Goal: Task Accomplishment & Management: Use online tool/utility

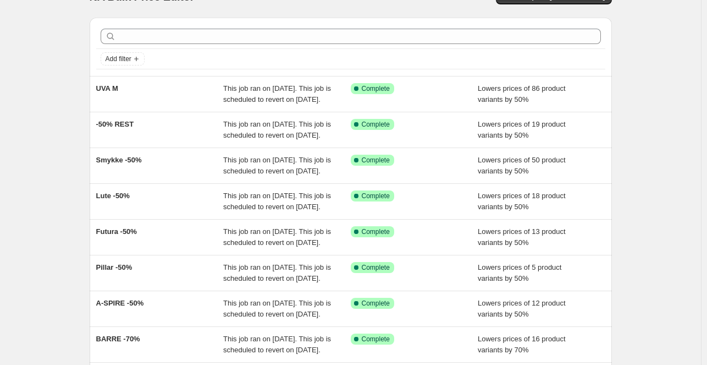
scroll to position [22, 0]
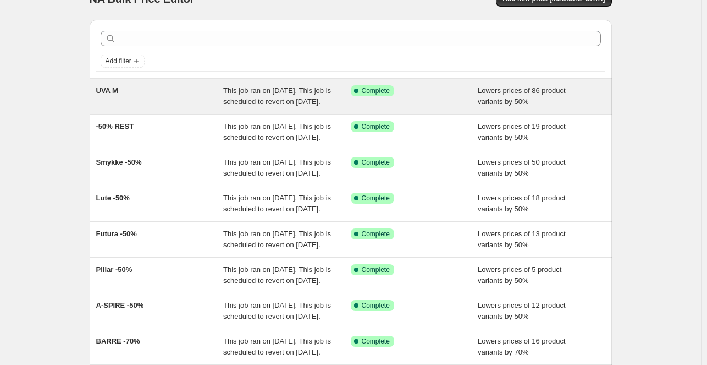
click at [174, 107] on div "UVA M" at bounding box center [160, 96] width 128 height 22
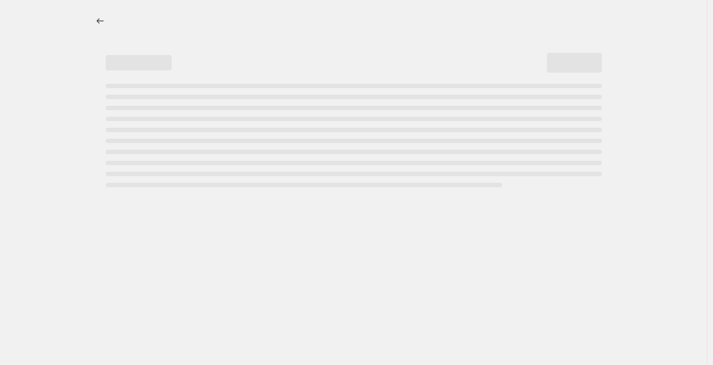
select select "percentage"
select select "collection"
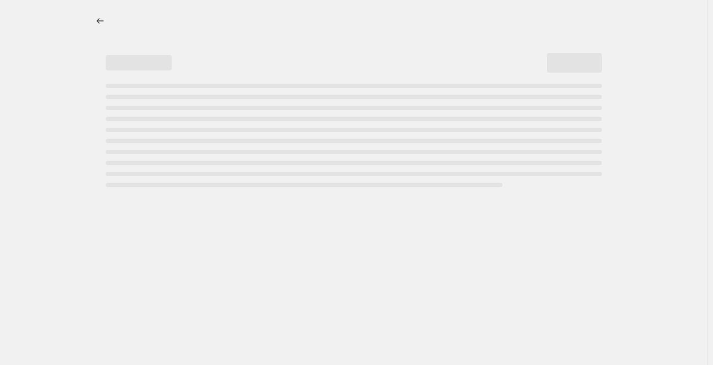
select select "collection"
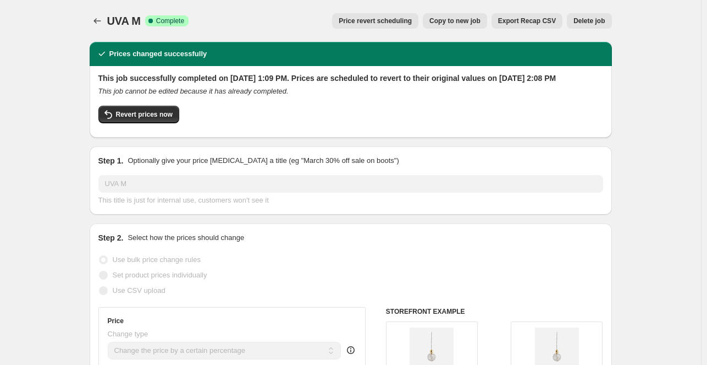
click at [362, 20] on span "Price revert scheduling" at bounding box center [375, 20] width 73 height 9
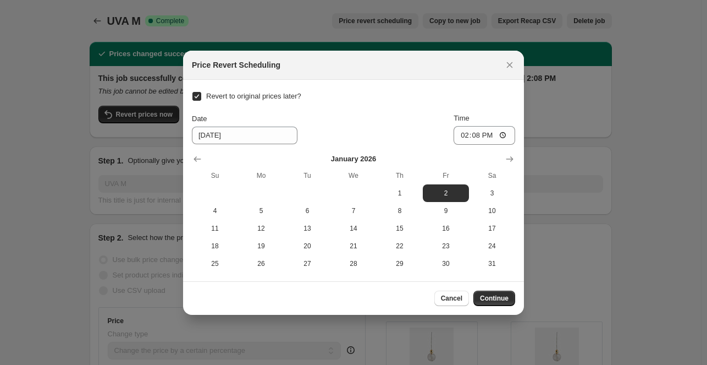
click at [198, 96] on input "Revert to original prices later?" at bounding box center [196, 96] width 9 height 9
checkbox input "false"
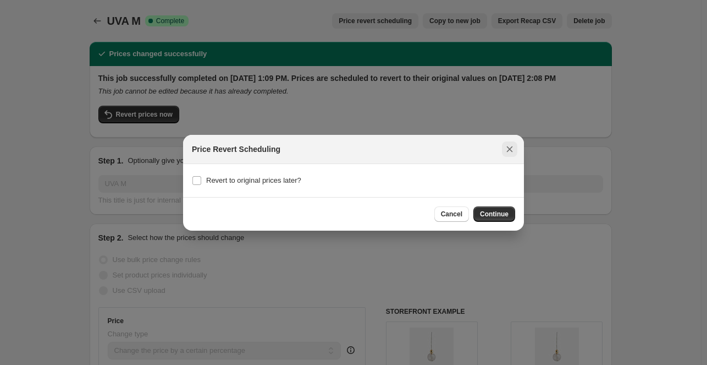
click at [510, 147] on icon "Close" at bounding box center [509, 149] width 11 height 11
checkbox input "true"
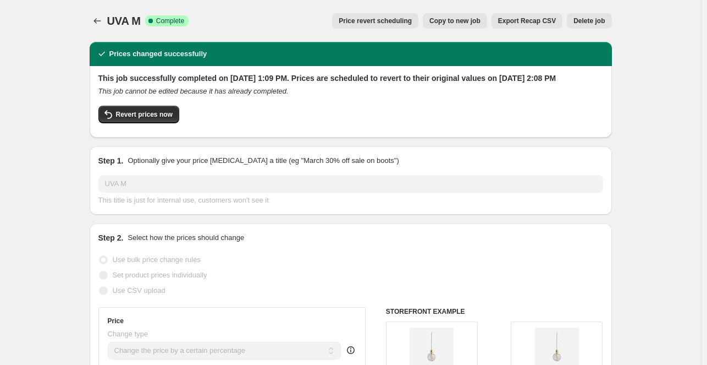
click at [256, 14] on div "Price revert scheduling Copy to new job Export Recap CSV Delete job" at bounding box center [404, 20] width 414 height 15
click at [101, 23] on icon "Price change jobs" at bounding box center [97, 20] width 11 height 11
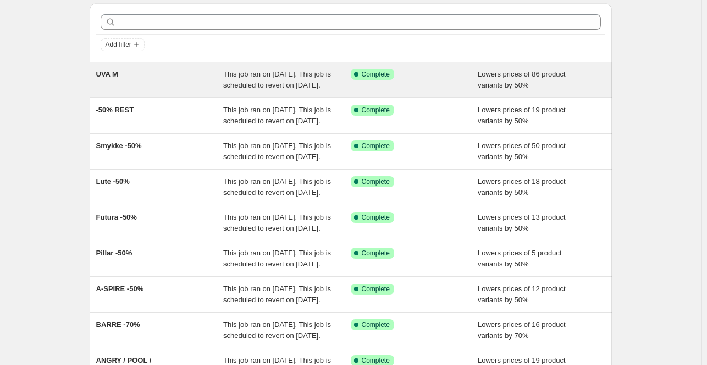
scroll to position [37, 0]
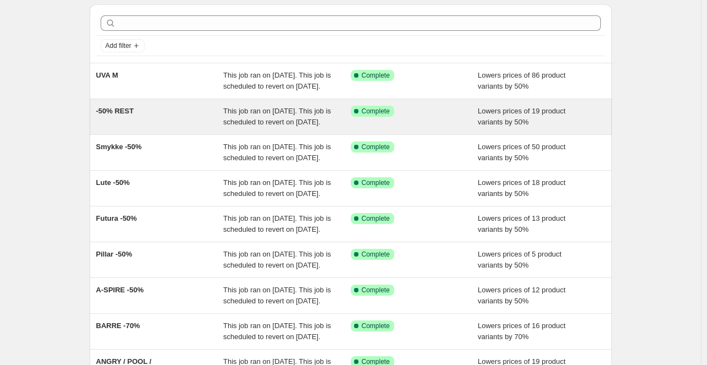
click at [159, 128] on div "-50% REST" at bounding box center [160, 117] width 128 height 22
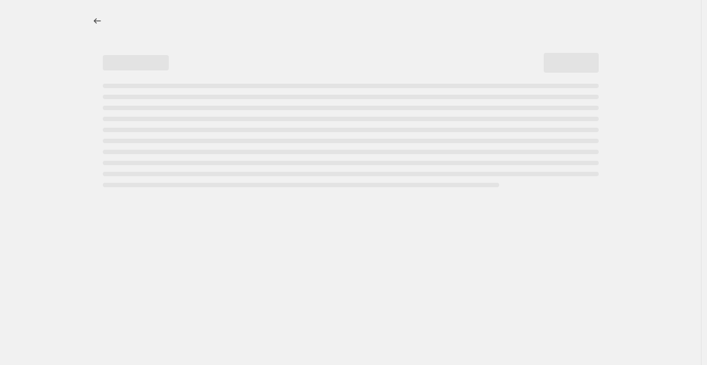
select select "percentage"
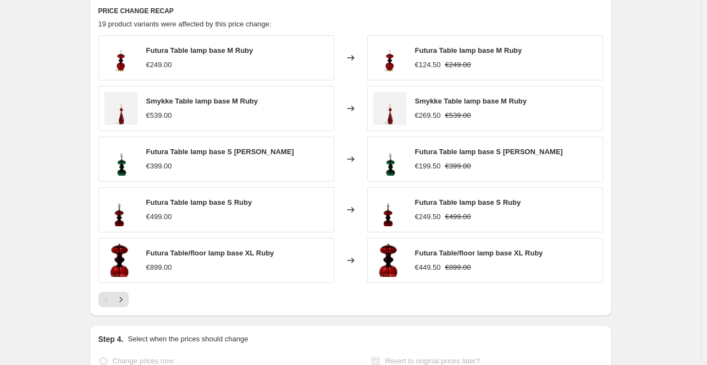
scroll to position [770, 0]
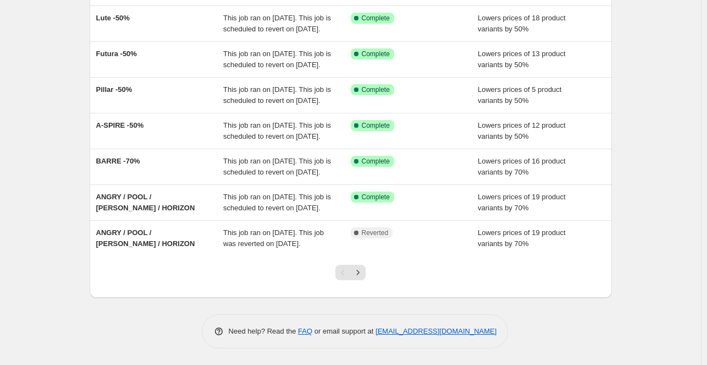
scroll to position [208, 0]
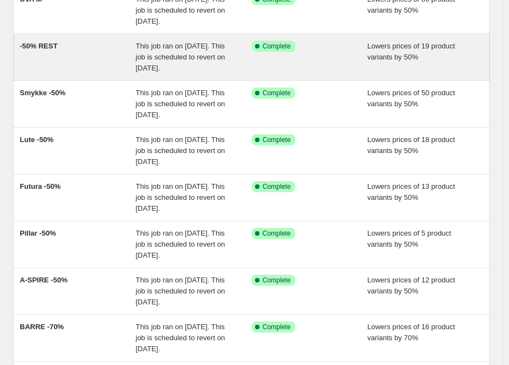
scroll to position [112, 0]
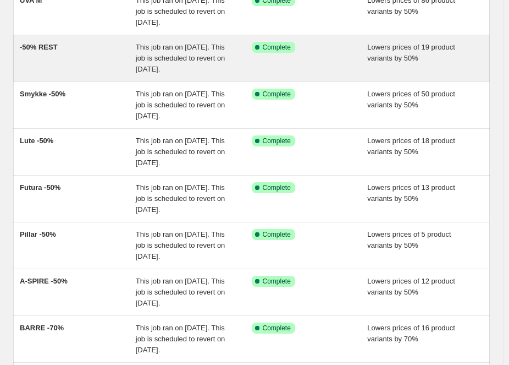
click at [96, 75] on div "-50% REST" at bounding box center [78, 58] width 116 height 33
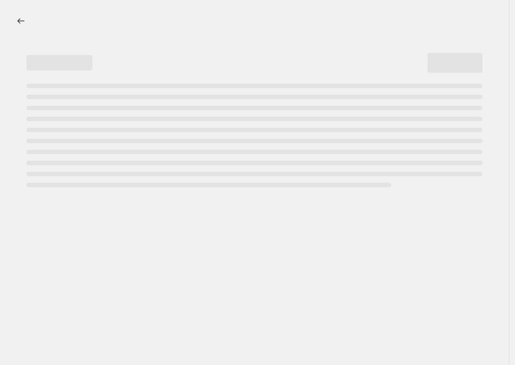
select select "percentage"
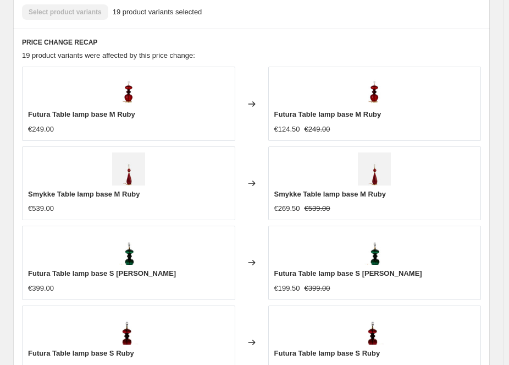
scroll to position [871, 0]
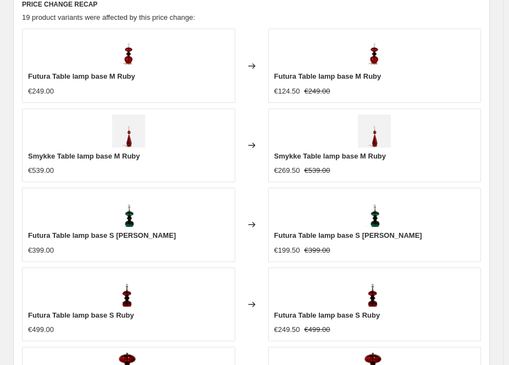
click at [200, 82] on div "Futura Table lamp base M Ruby" at bounding box center [128, 76] width 201 height 11
click at [268, 76] on div "Changed to" at bounding box center [251, 66] width 33 height 74
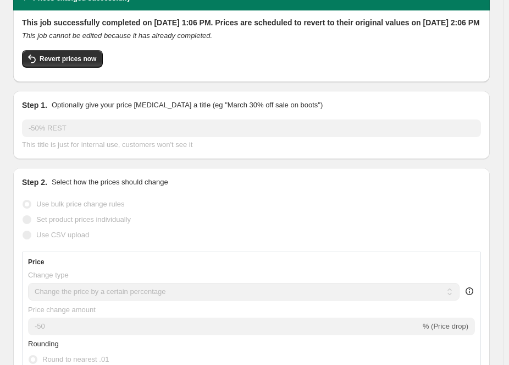
scroll to position [0, 0]
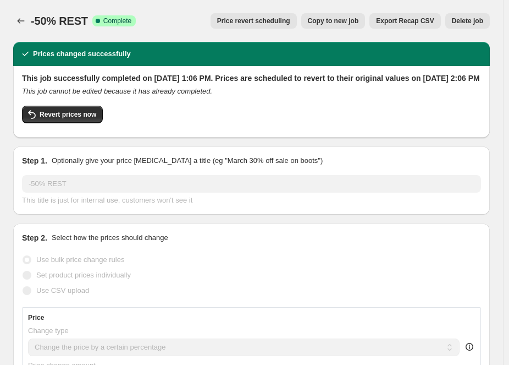
click at [322, 84] on h2 "This job successfully completed on September 23, 2025 at 1:06 PM. Prices are sc…" at bounding box center [251, 78] width 459 height 11
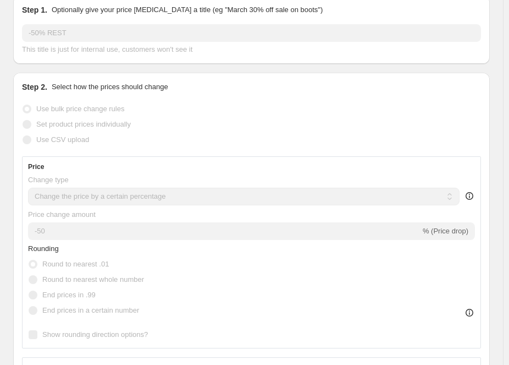
click at [272, 117] on div "Use bulk price change rules" at bounding box center [251, 108] width 459 height 15
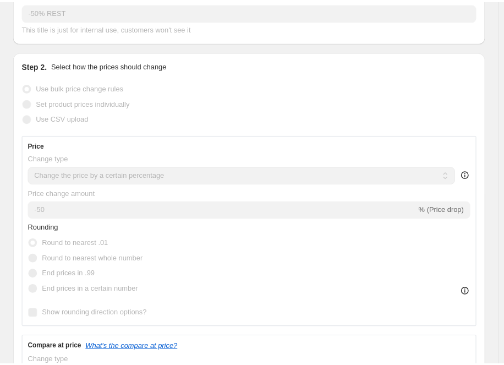
scroll to position [172, 0]
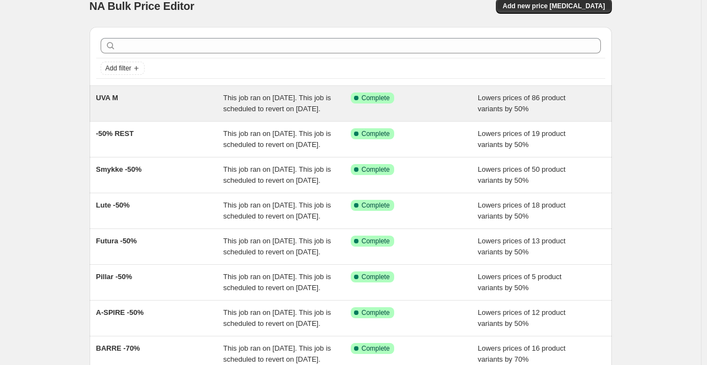
scroll to position [15, 0]
click at [171, 97] on div "UVA M" at bounding box center [160, 103] width 128 height 22
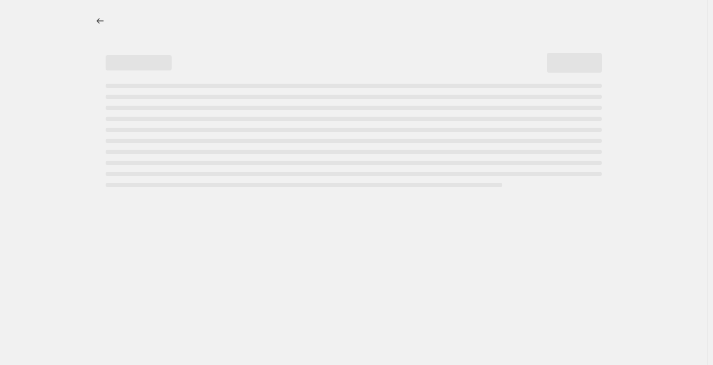
select select "percentage"
select select "collection"
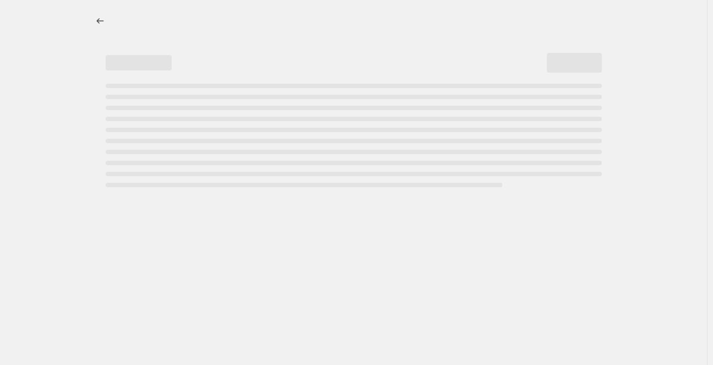
select select "collection"
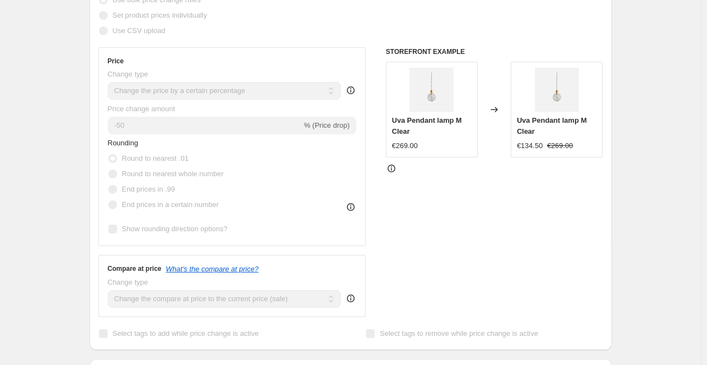
scroll to position [261, 0]
